Goal: Task Accomplishment & Management: Manage account settings

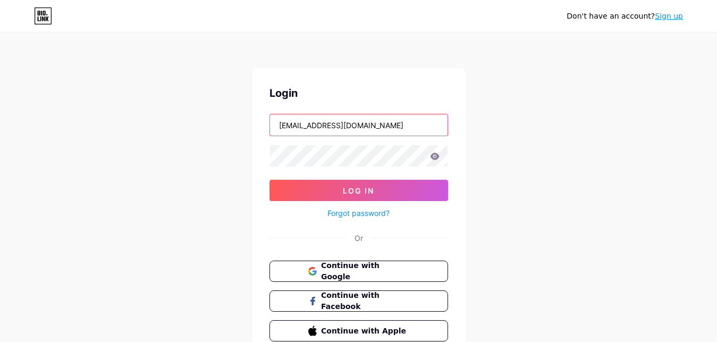
click at [327, 130] on input "[EMAIL_ADDRESS][DOMAIN_NAME]" at bounding box center [359, 124] width 178 height 21
paste input "[EMAIL_ADDRESS][DOMAIN_NAME]"
type input "[EMAIL_ADDRESS][DOMAIN_NAME]"
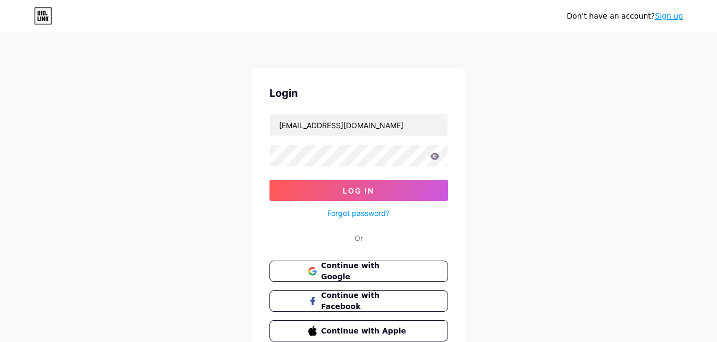
drag, startPoint x: 553, startPoint y: 144, endPoint x: 535, endPoint y: 149, distance: 19.4
click at [551, 144] on div "Don't have an account? Sign up Login [EMAIL_ADDRESS][DOMAIN_NAME] Log In Forgot…" at bounding box center [358, 196] width 717 height 392
click at [398, 185] on button "Log In" at bounding box center [359, 190] width 179 height 21
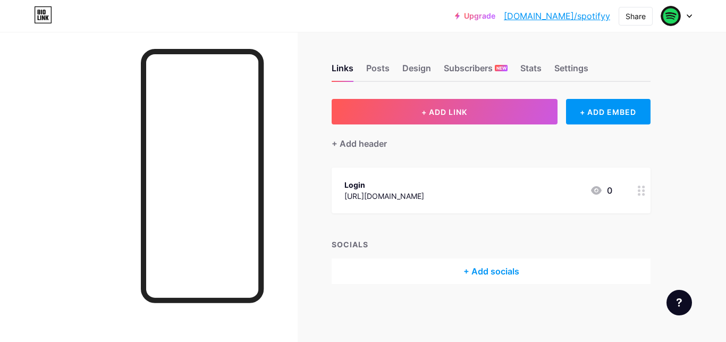
click at [424, 199] on div "[URL][DOMAIN_NAME]" at bounding box center [385, 195] width 80 height 11
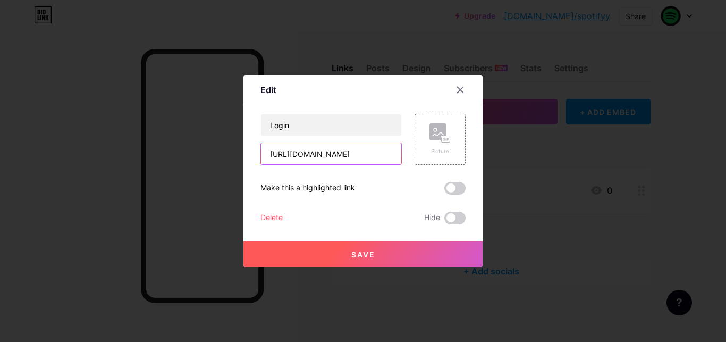
click at [341, 153] on input "[URL][DOMAIN_NAME]" at bounding box center [331, 153] width 140 height 21
paste input "[URL][DOMAIN_NAME]"
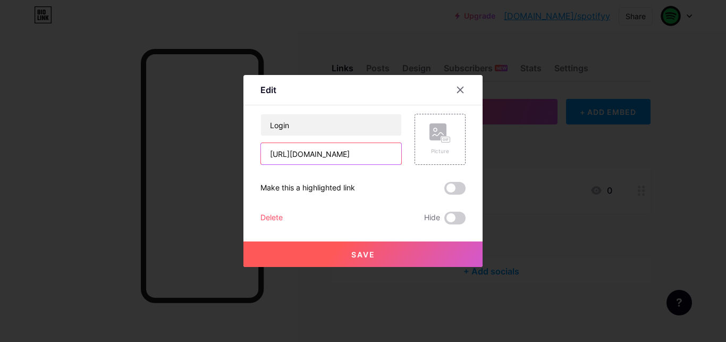
type input "[URL][DOMAIN_NAME]"
click at [362, 256] on span "Save" at bounding box center [363, 254] width 24 height 9
